Goal: Information Seeking & Learning: Learn about a topic

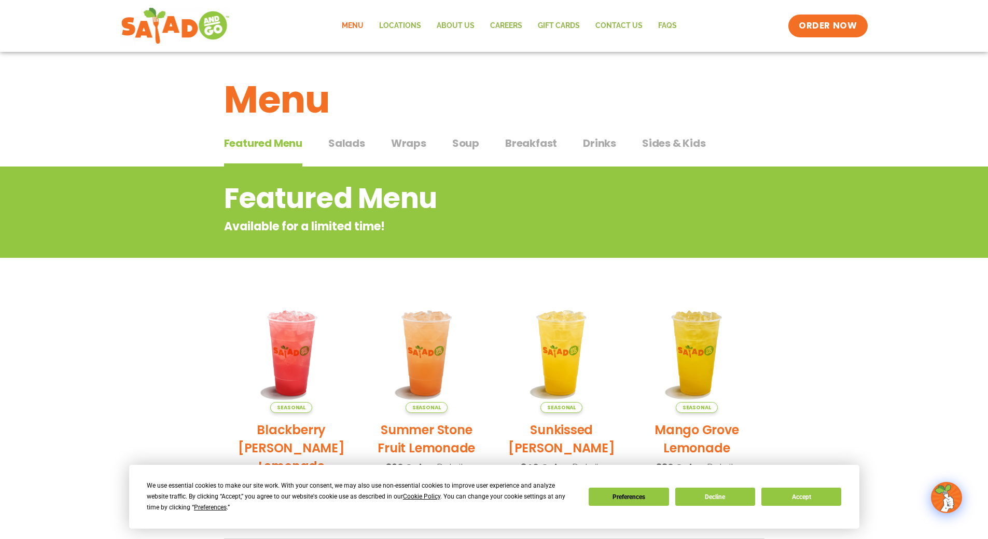
click at [357, 141] on span "Salads" at bounding box center [346, 143] width 37 height 16
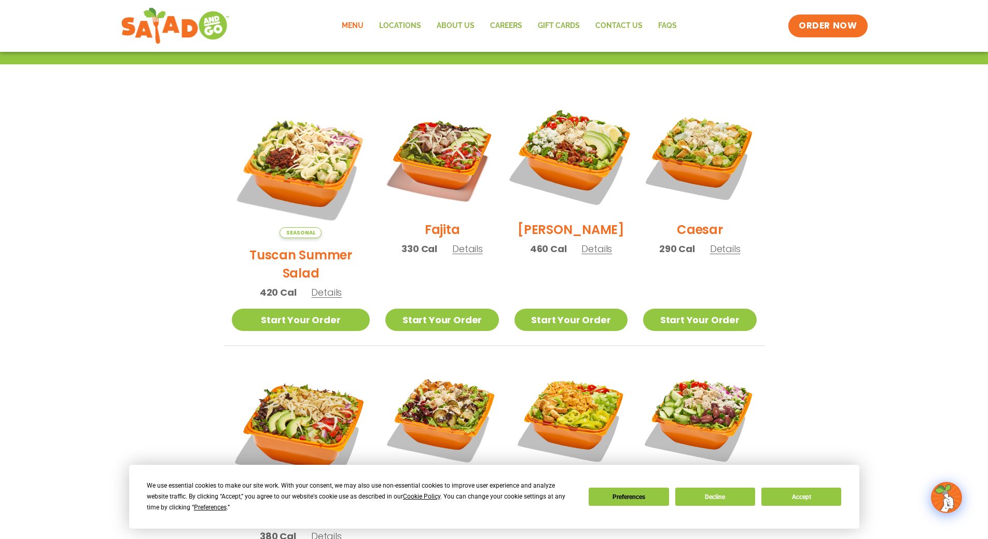
scroll to position [297, 0]
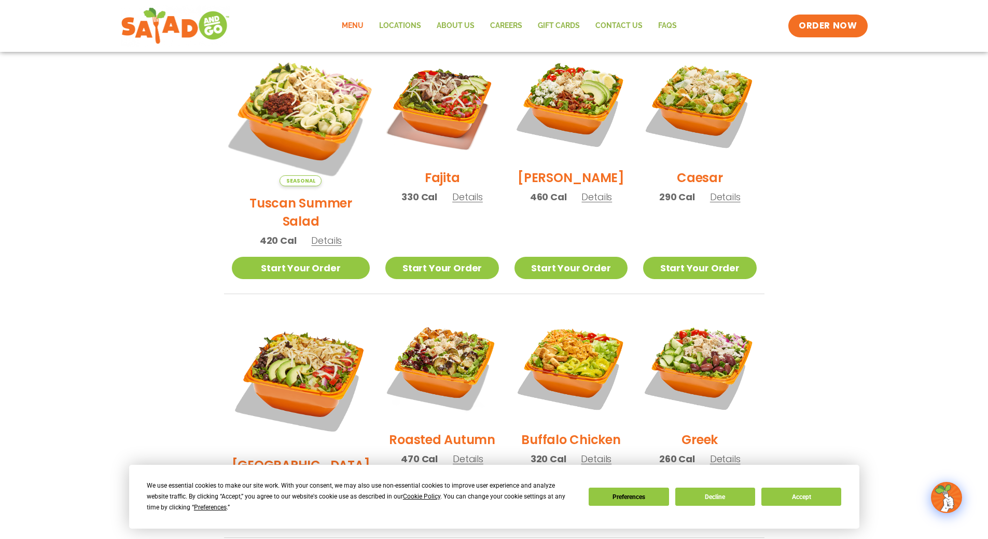
click at [303, 116] on img at bounding box center [300, 117] width 162 height 162
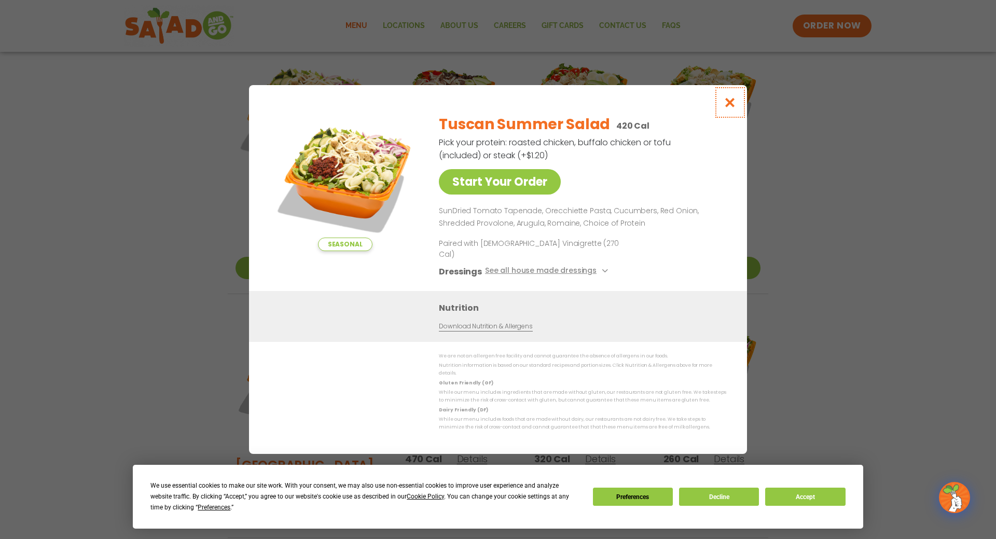
click at [725, 108] on icon "Close modal" at bounding box center [729, 102] width 13 height 11
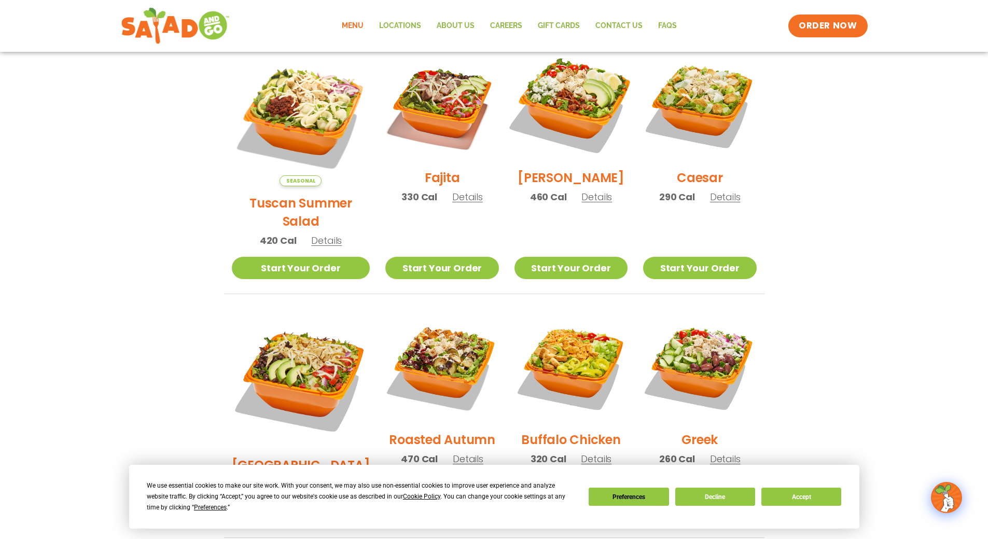
click at [559, 107] on img at bounding box center [571, 104] width 133 height 133
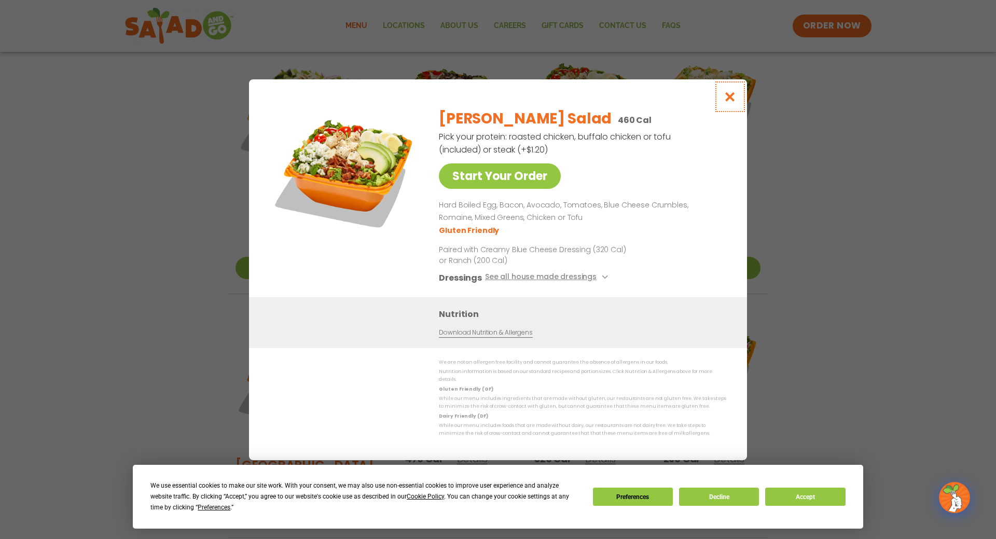
click at [728, 100] on icon "Close modal" at bounding box center [729, 96] width 13 height 11
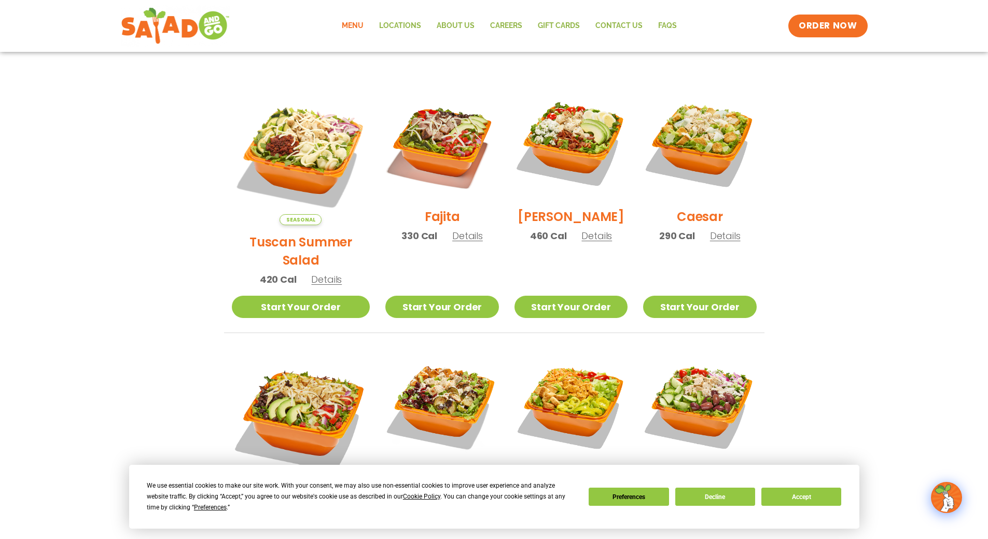
scroll to position [0, 0]
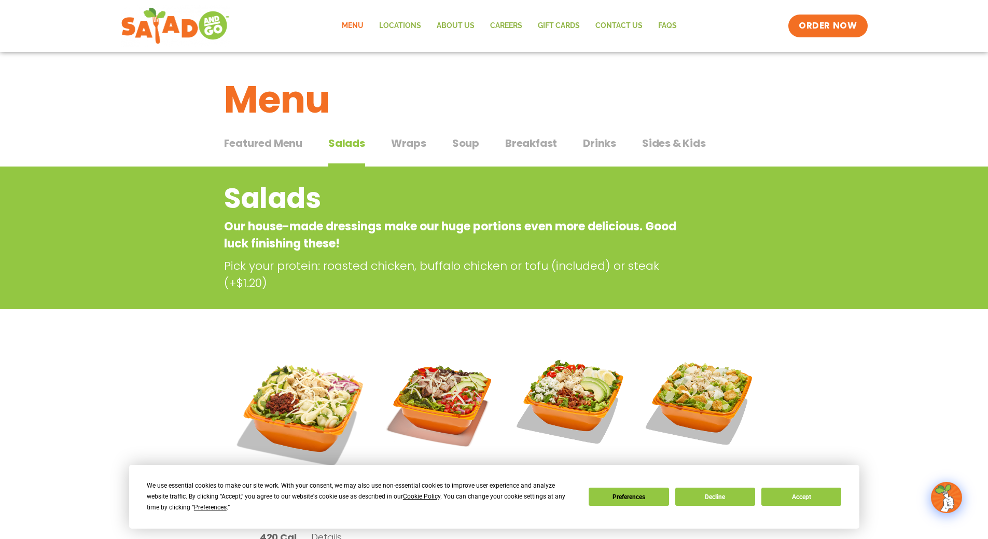
click at [408, 145] on span "Wraps" at bounding box center [408, 143] width 35 height 16
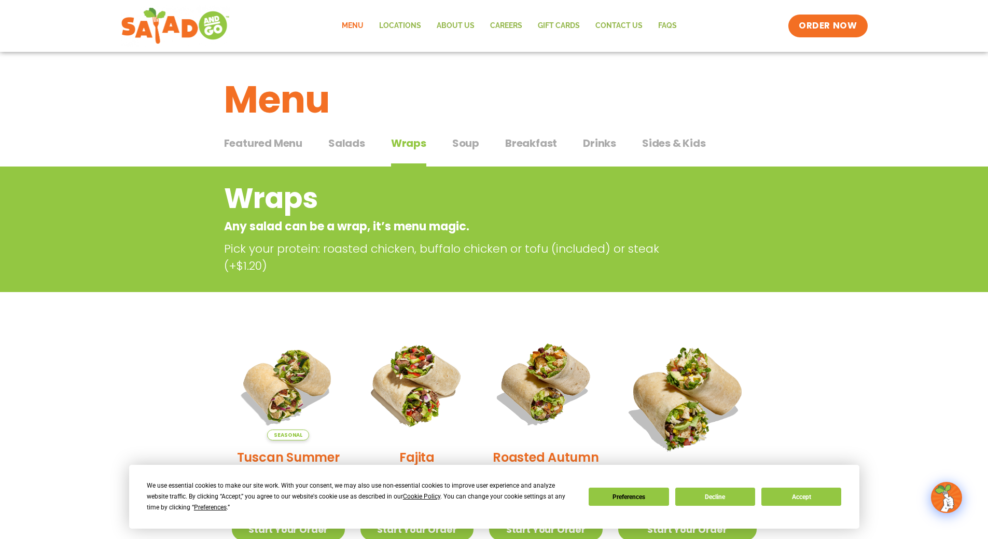
click at [408, 145] on span "Wraps" at bounding box center [408, 143] width 35 height 16
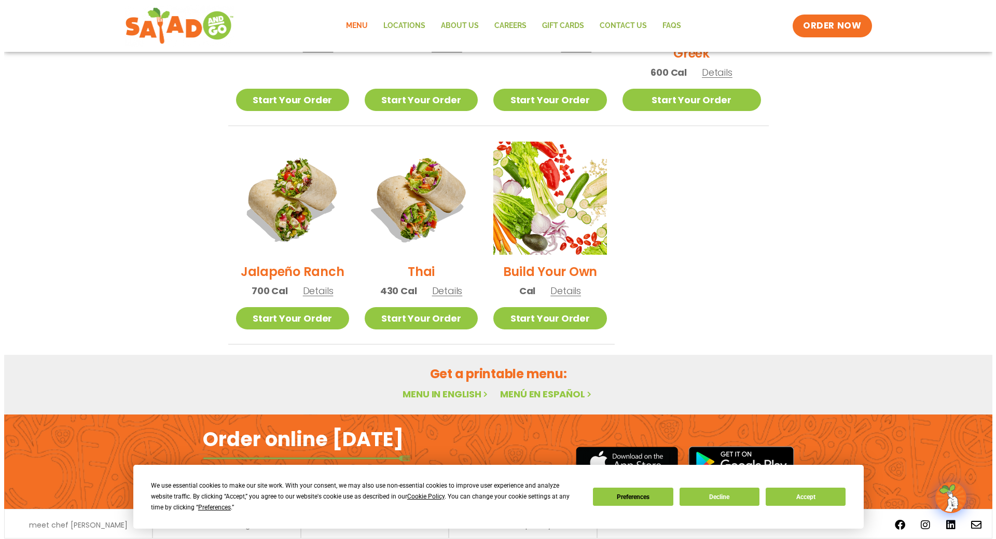
scroll to position [674, 0]
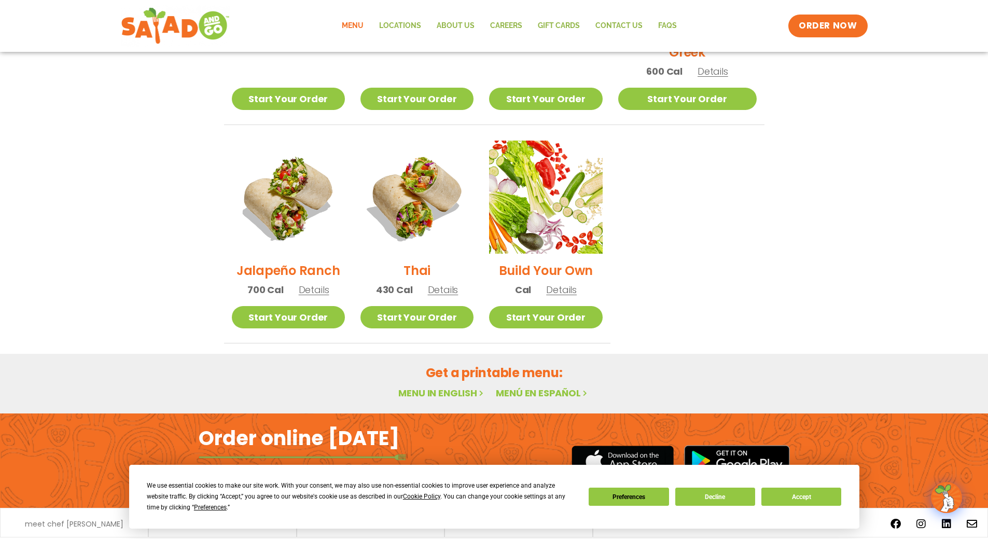
click at [452, 283] on span "Details" at bounding box center [443, 289] width 31 height 13
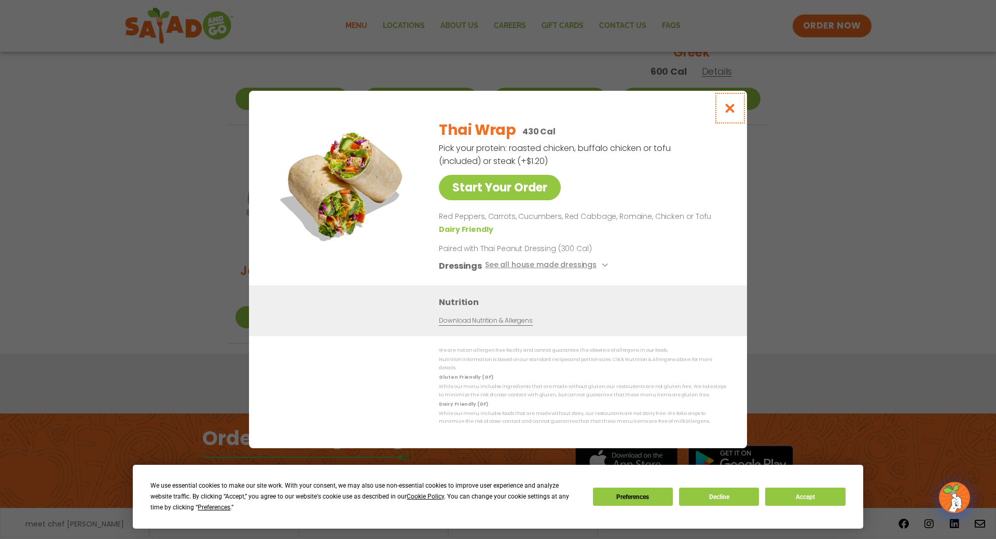
click at [733, 110] on icon "Close modal" at bounding box center [729, 108] width 13 height 11
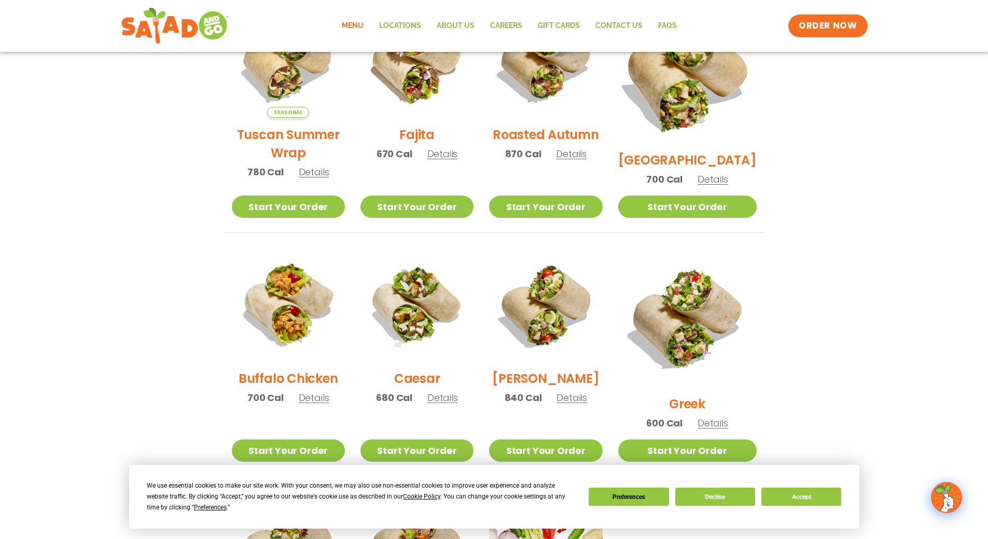
scroll to position [258, 0]
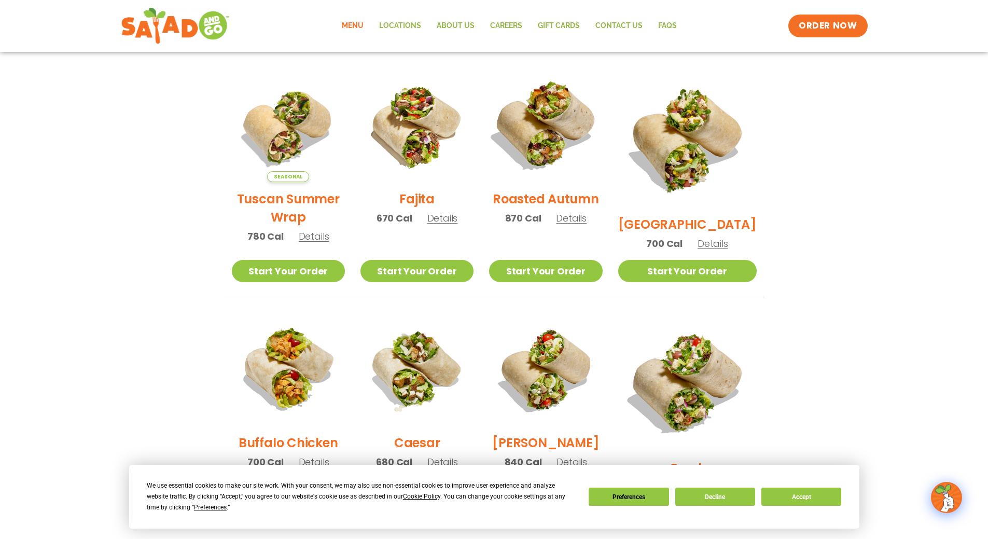
click at [562, 134] on img at bounding box center [545, 125] width 133 height 133
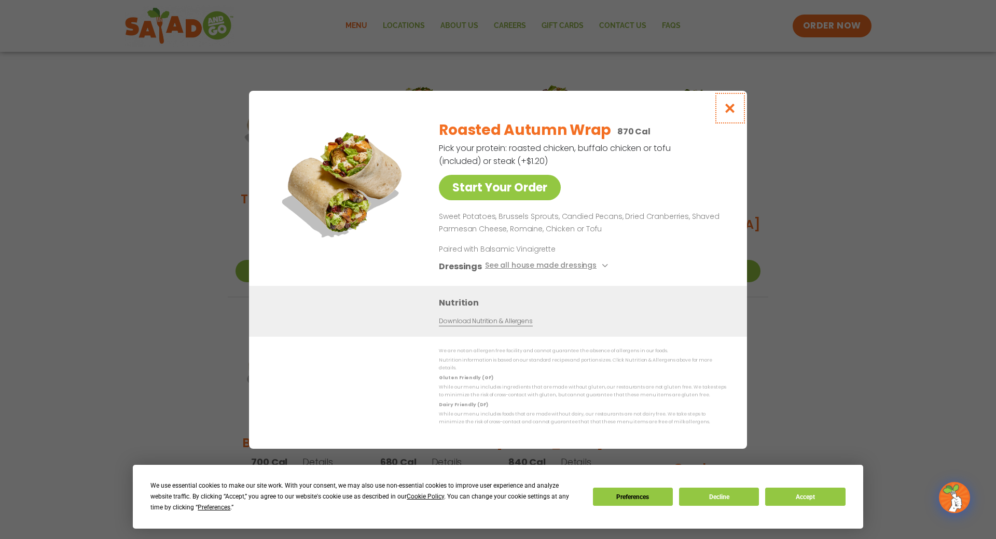
click at [733, 109] on icon "Close modal" at bounding box center [729, 108] width 13 height 11
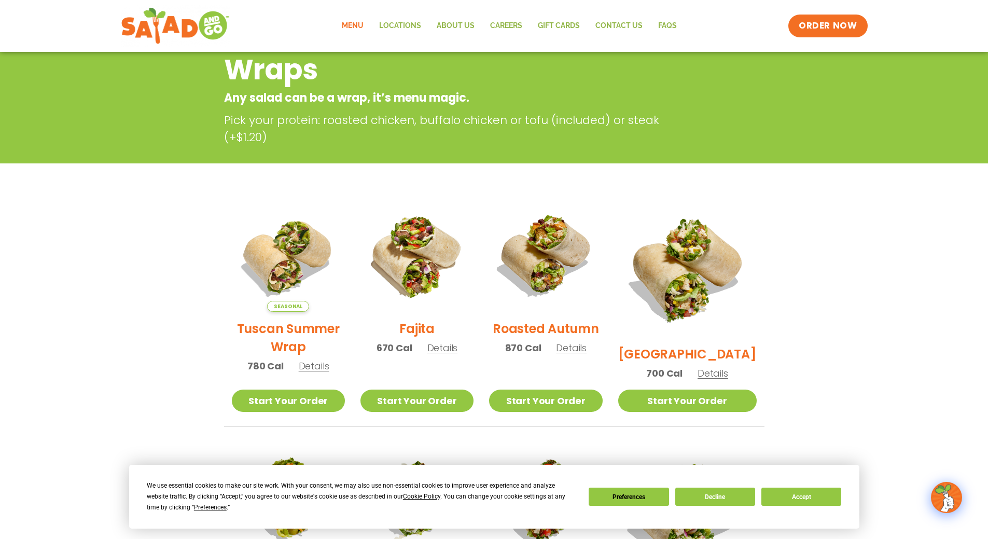
scroll to position [124, 0]
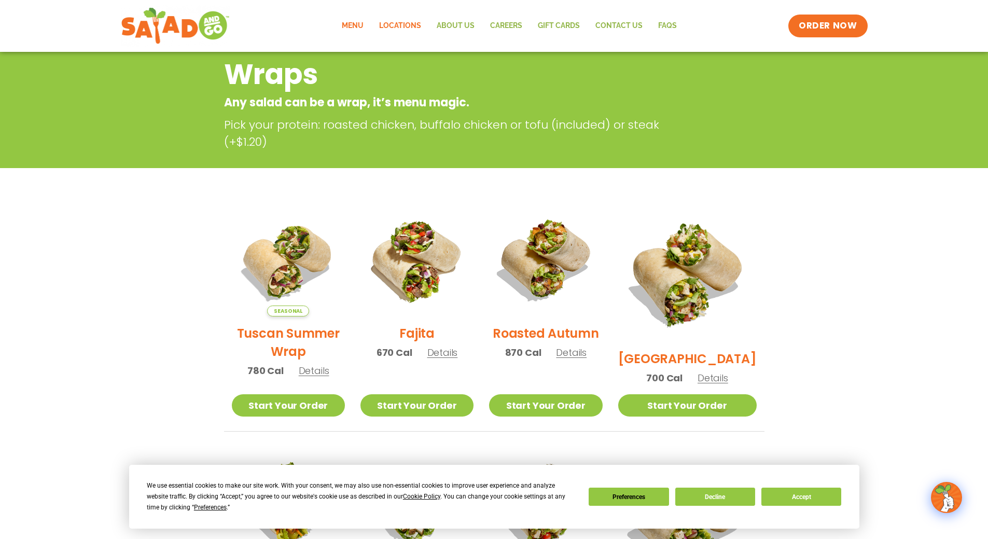
click at [406, 23] on link "Locations" at bounding box center [400, 26] width 58 height 24
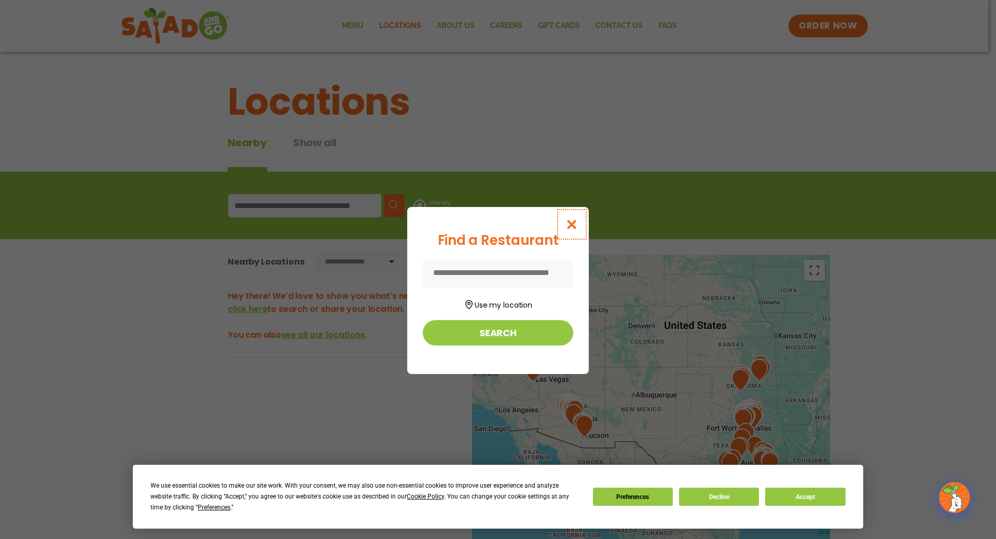
click at [573, 217] on button "Close modal" at bounding box center [572, 224] width 34 height 35
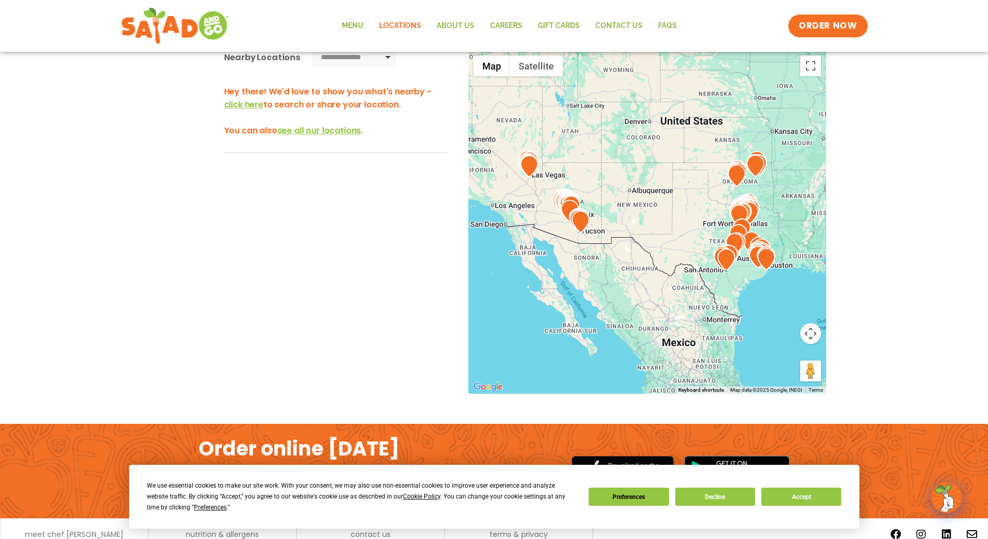
scroll to position [207, 0]
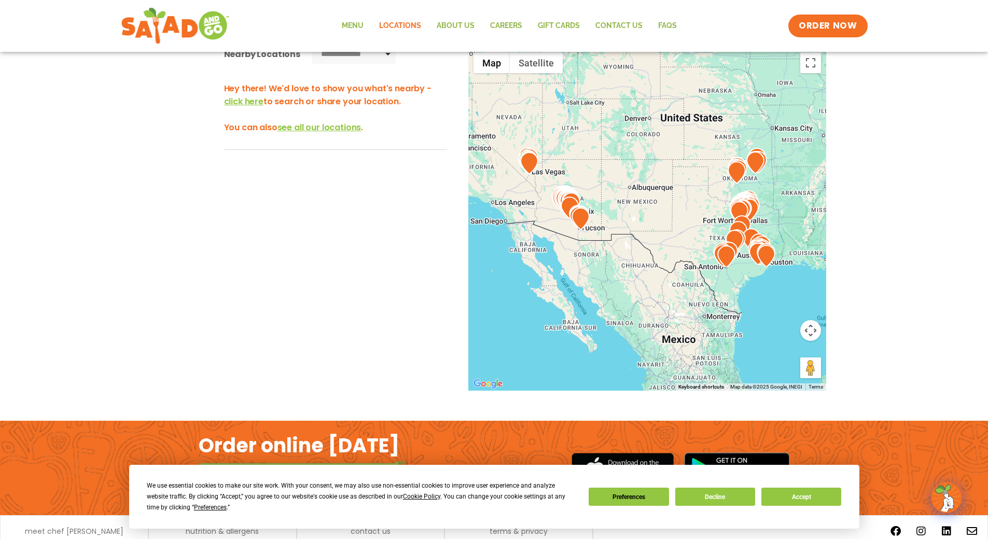
click at [563, 192] on img at bounding box center [571, 203] width 18 height 22
